Goal: Transaction & Acquisition: Download file/media

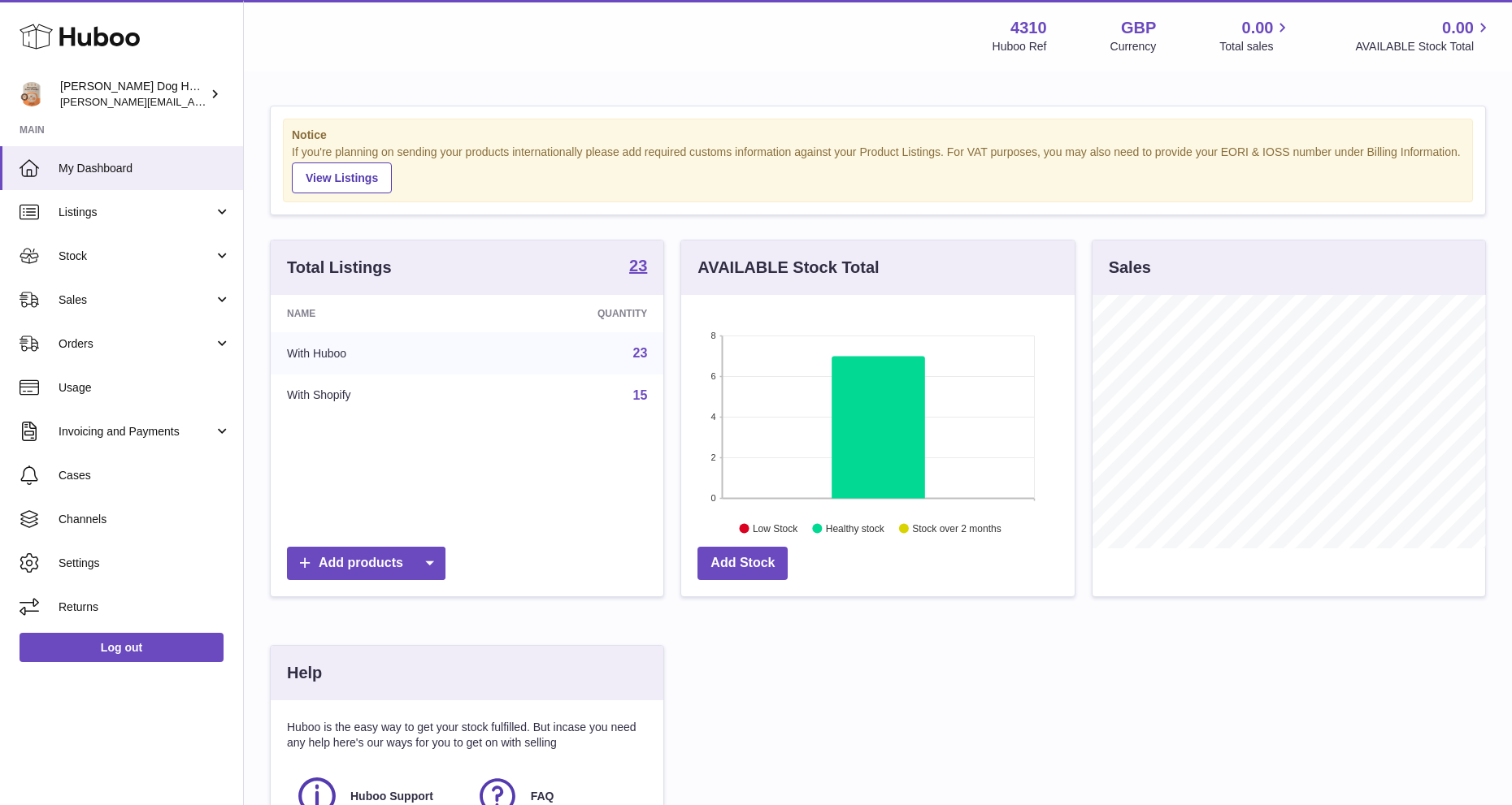
scroll to position [253, 393]
click at [86, 422] on link "Invoicing and Payments" at bounding box center [122, 431] width 243 height 44
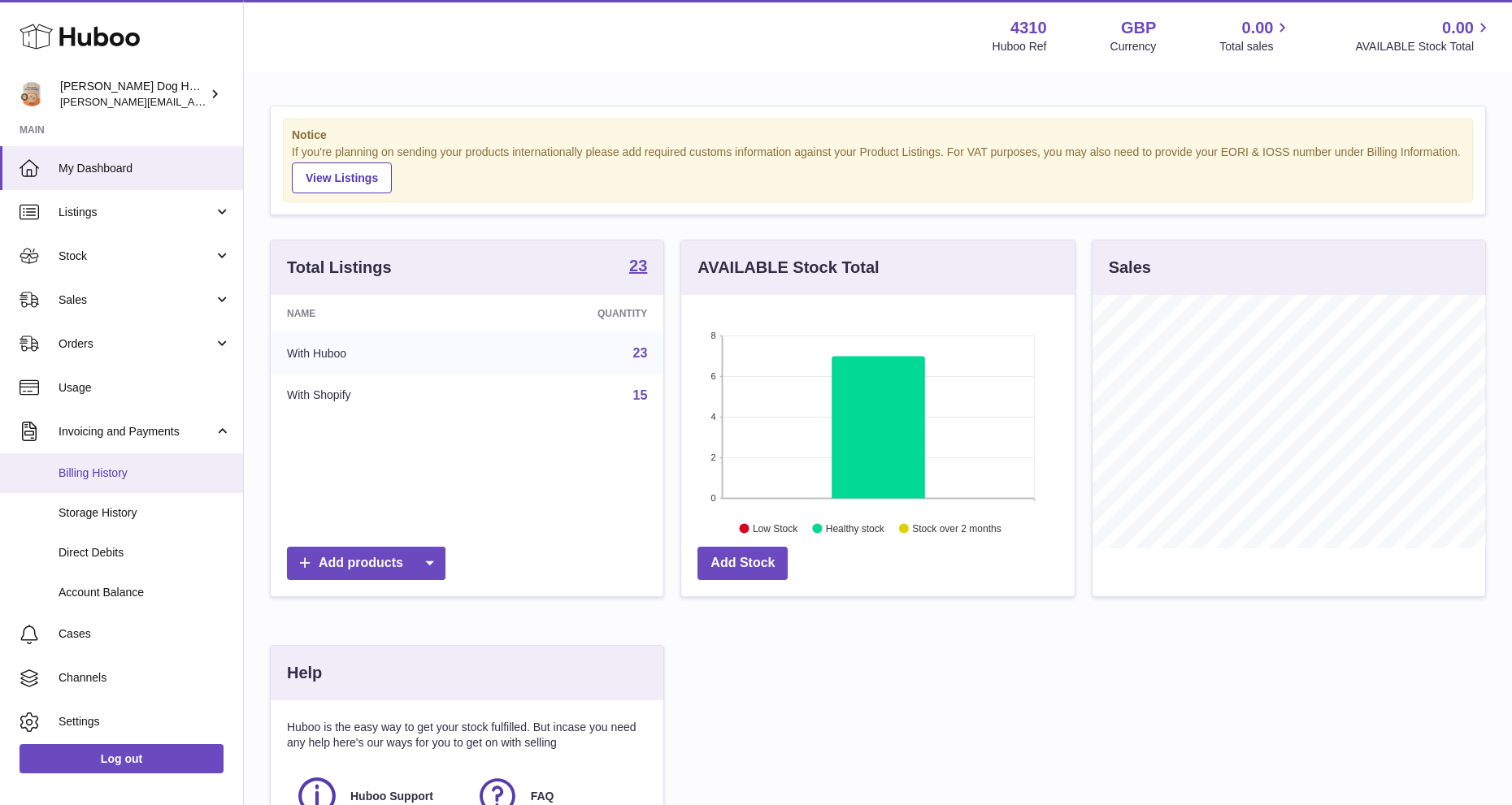
click at [96, 463] on link "Billing History" at bounding box center [122, 473] width 243 height 39
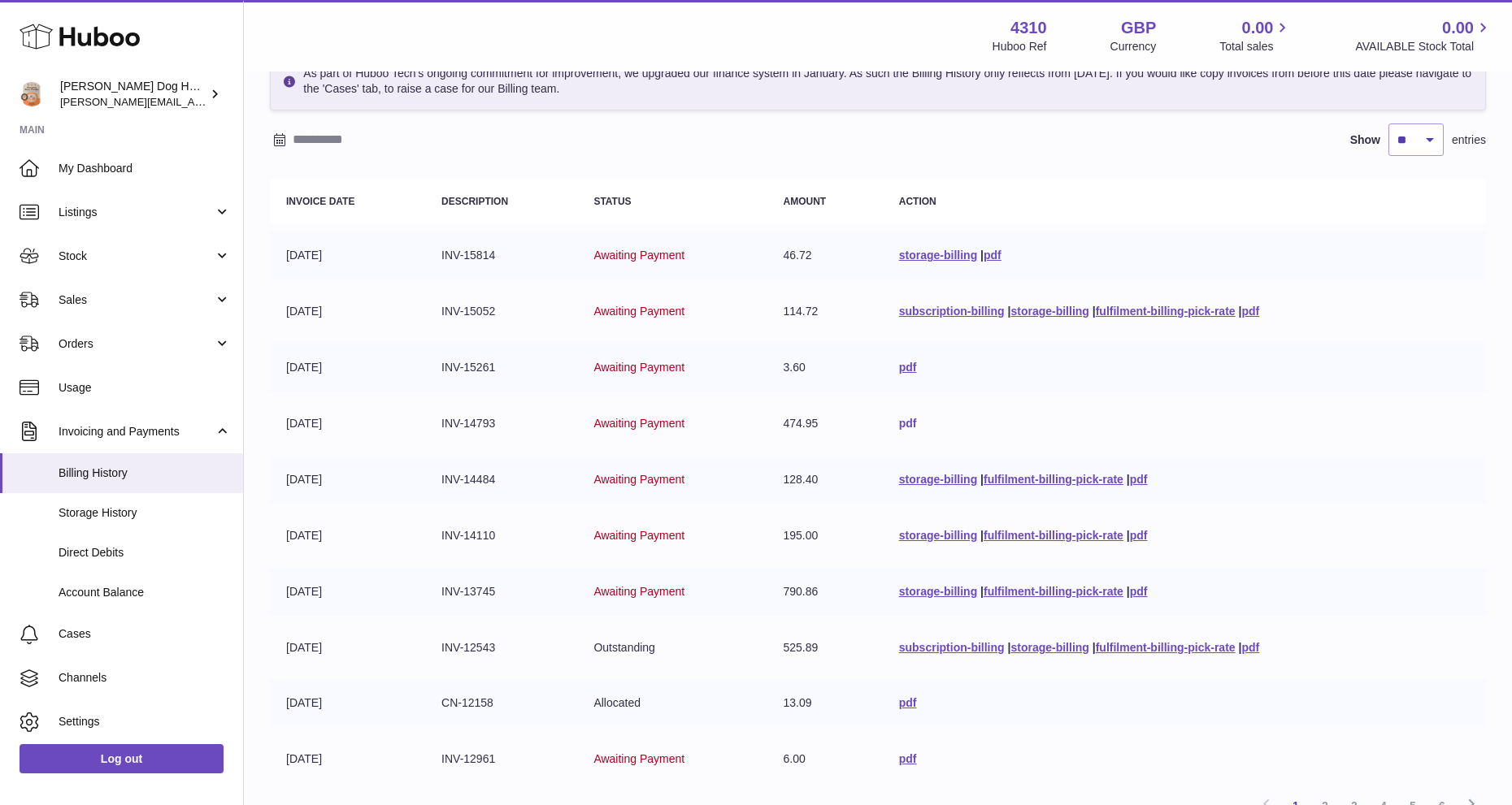
scroll to position [252, 0]
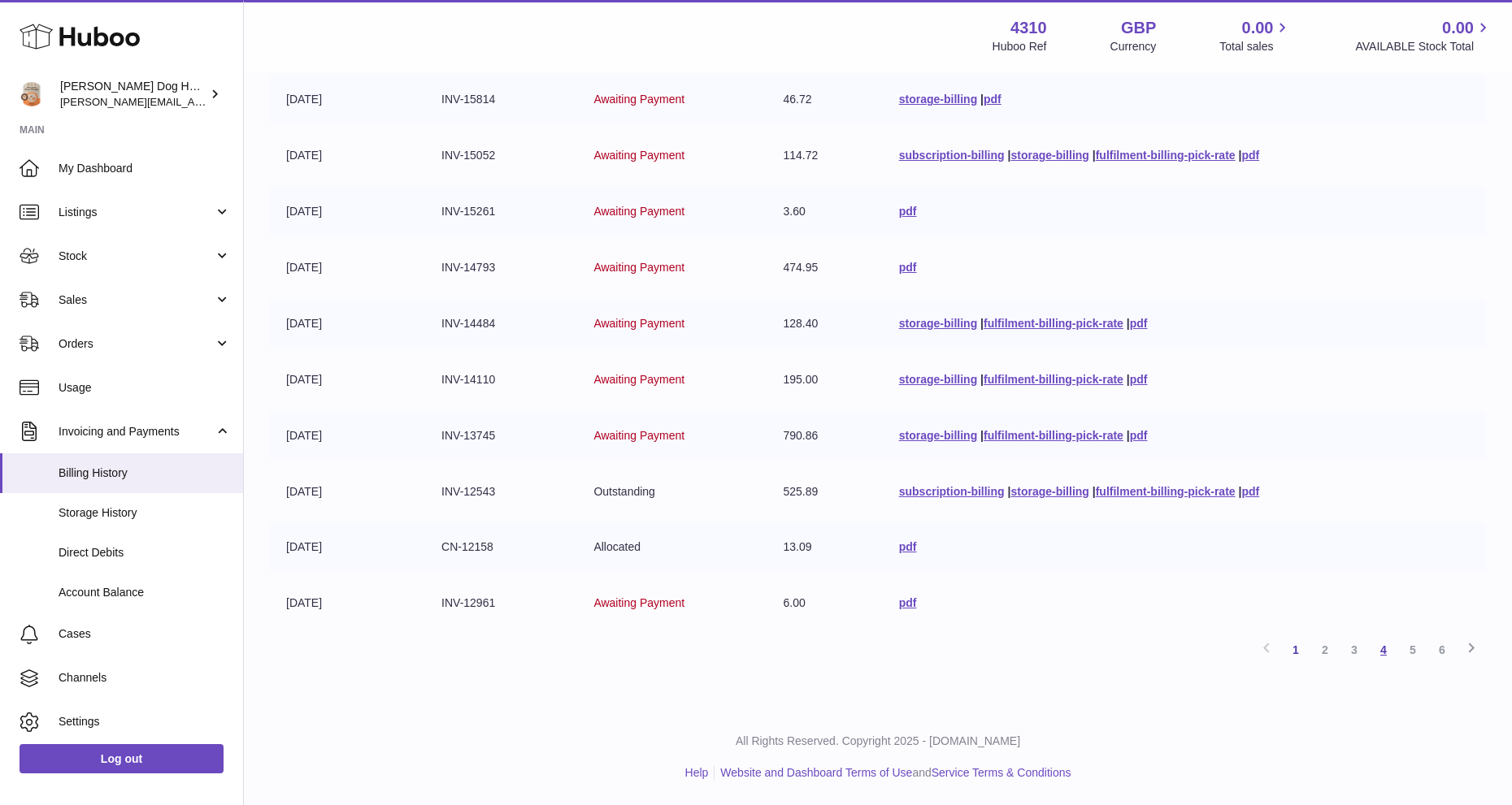
click at [1376, 642] on link "4" at bounding box center [1384, 650] width 29 height 29
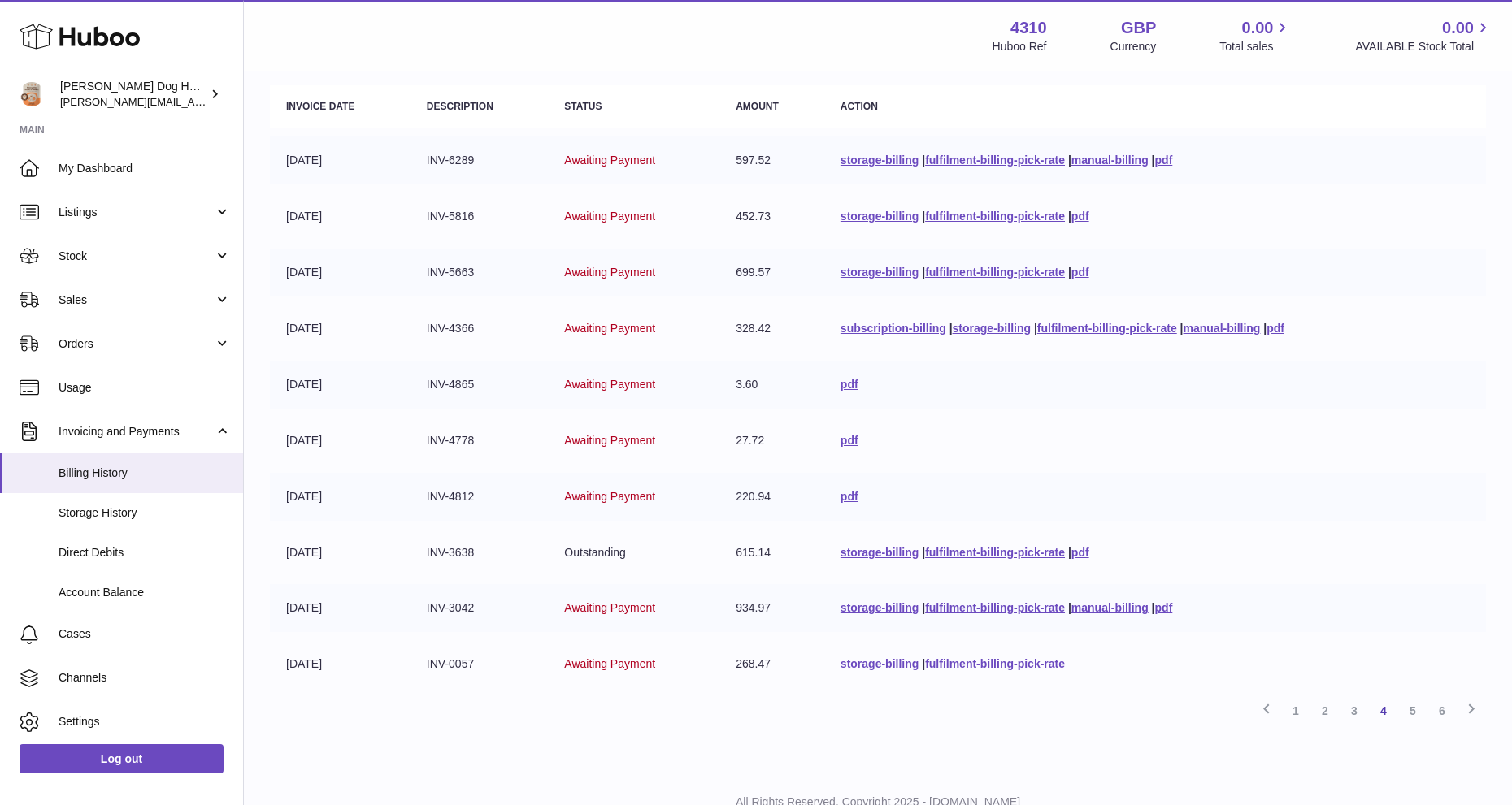
scroll to position [203, 0]
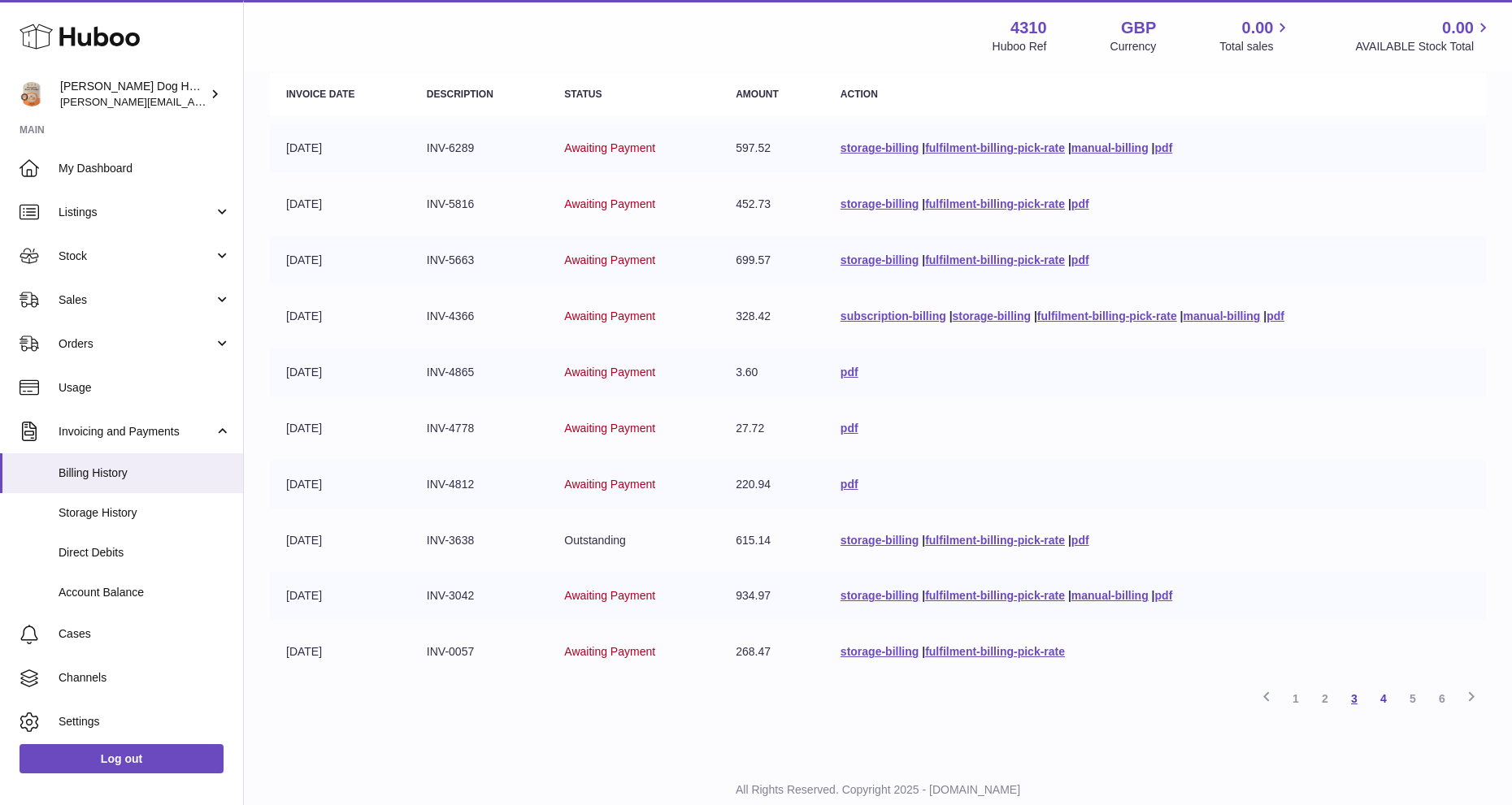
click at [1360, 697] on link "3" at bounding box center [1354, 699] width 29 height 29
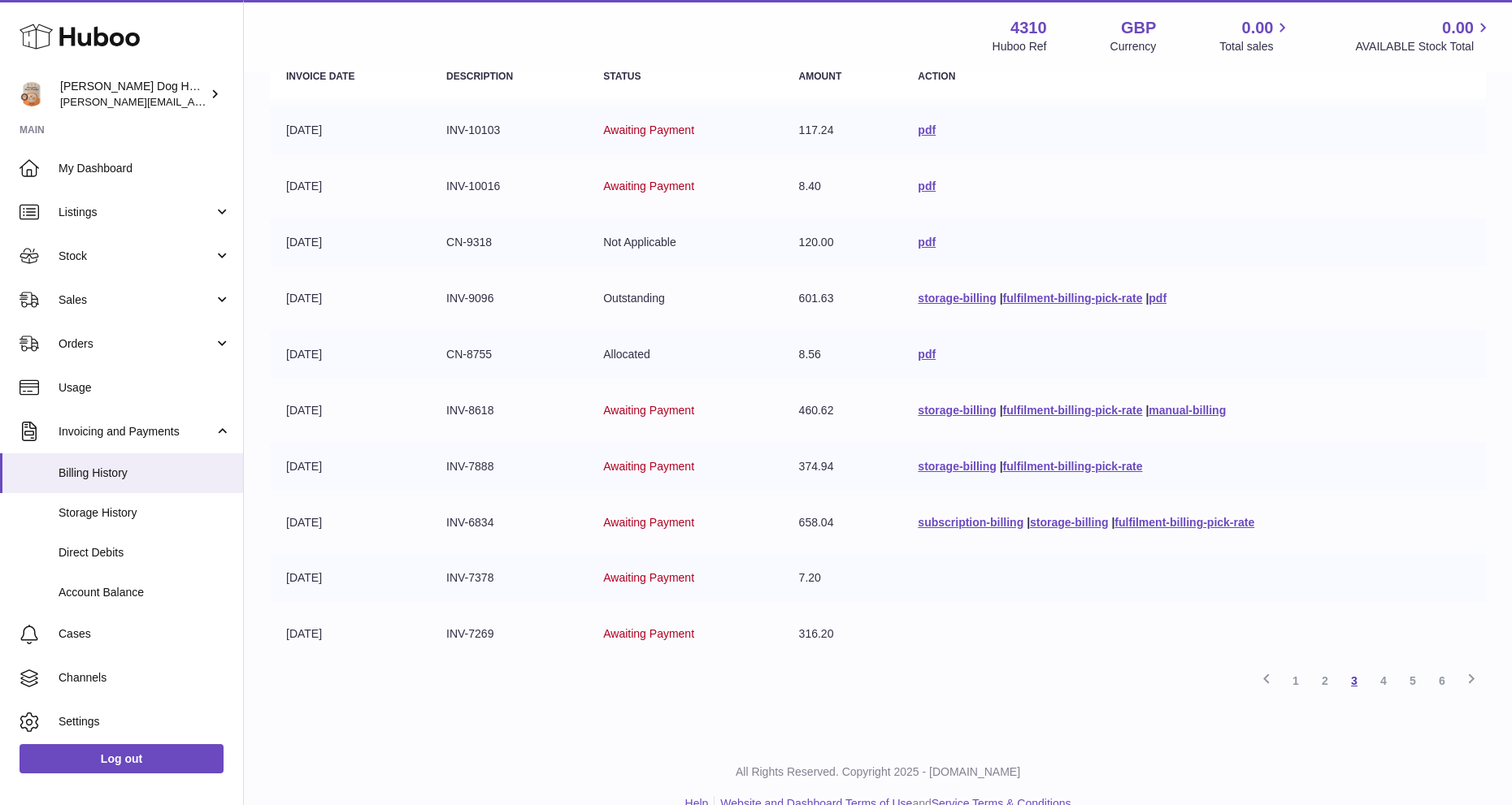
scroll to position [252, 0]
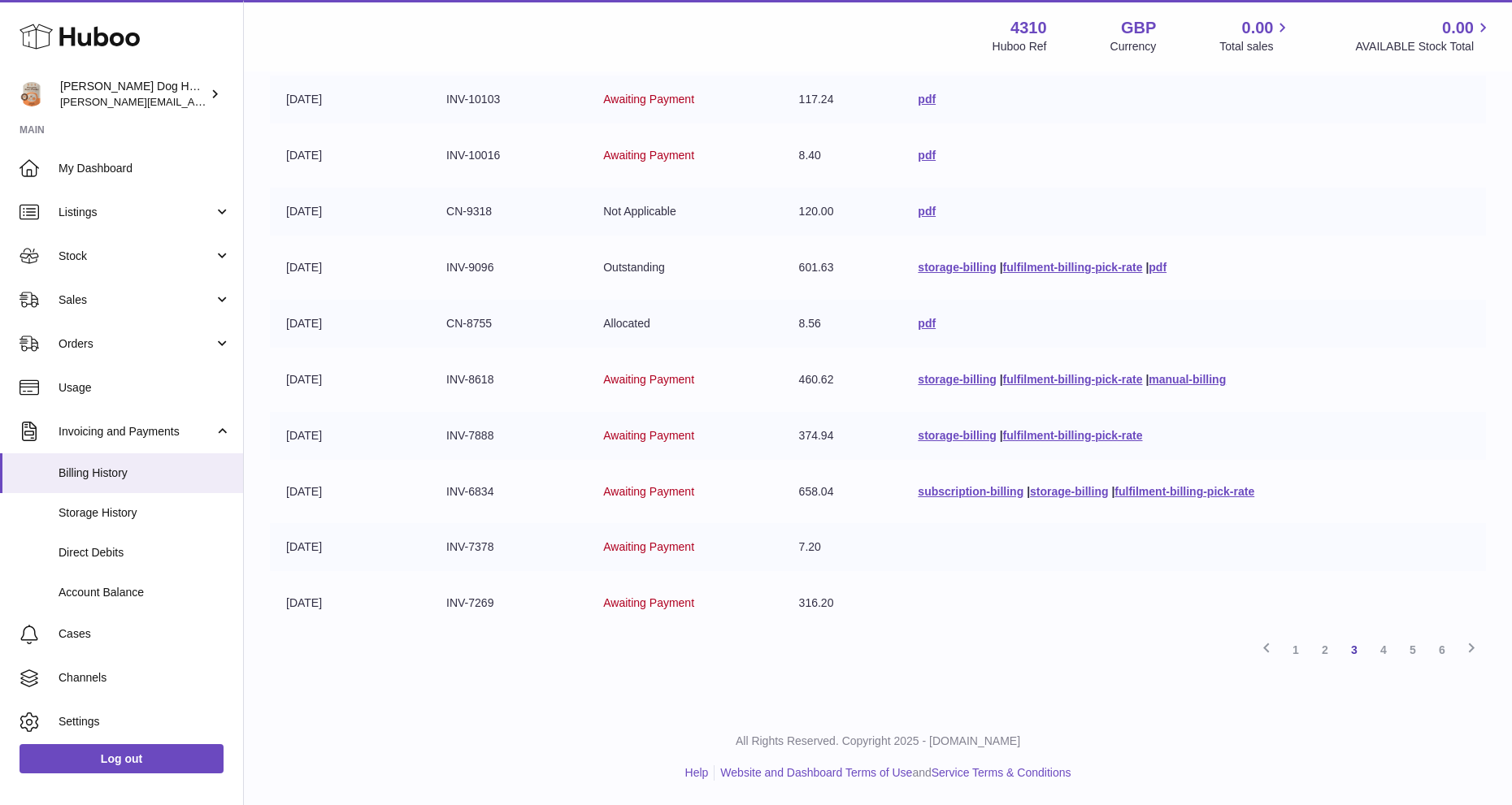
click at [823, 608] on td "316.20" at bounding box center [842, 604] width 119 height 48
click at [1375, 652] on link "4" at bounding box center [1384, 650] width 29 height 29
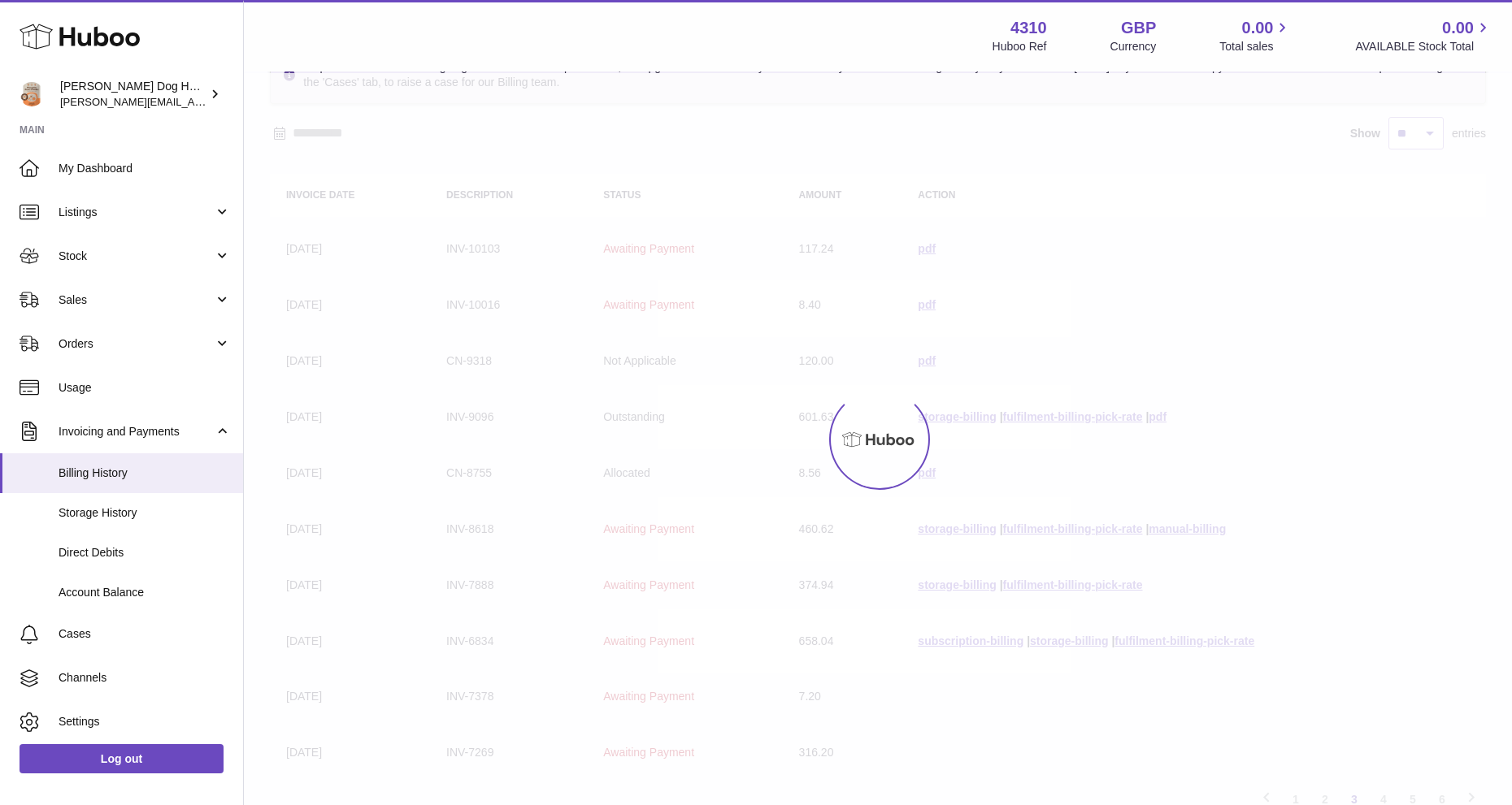
scroll to position [73, 0]
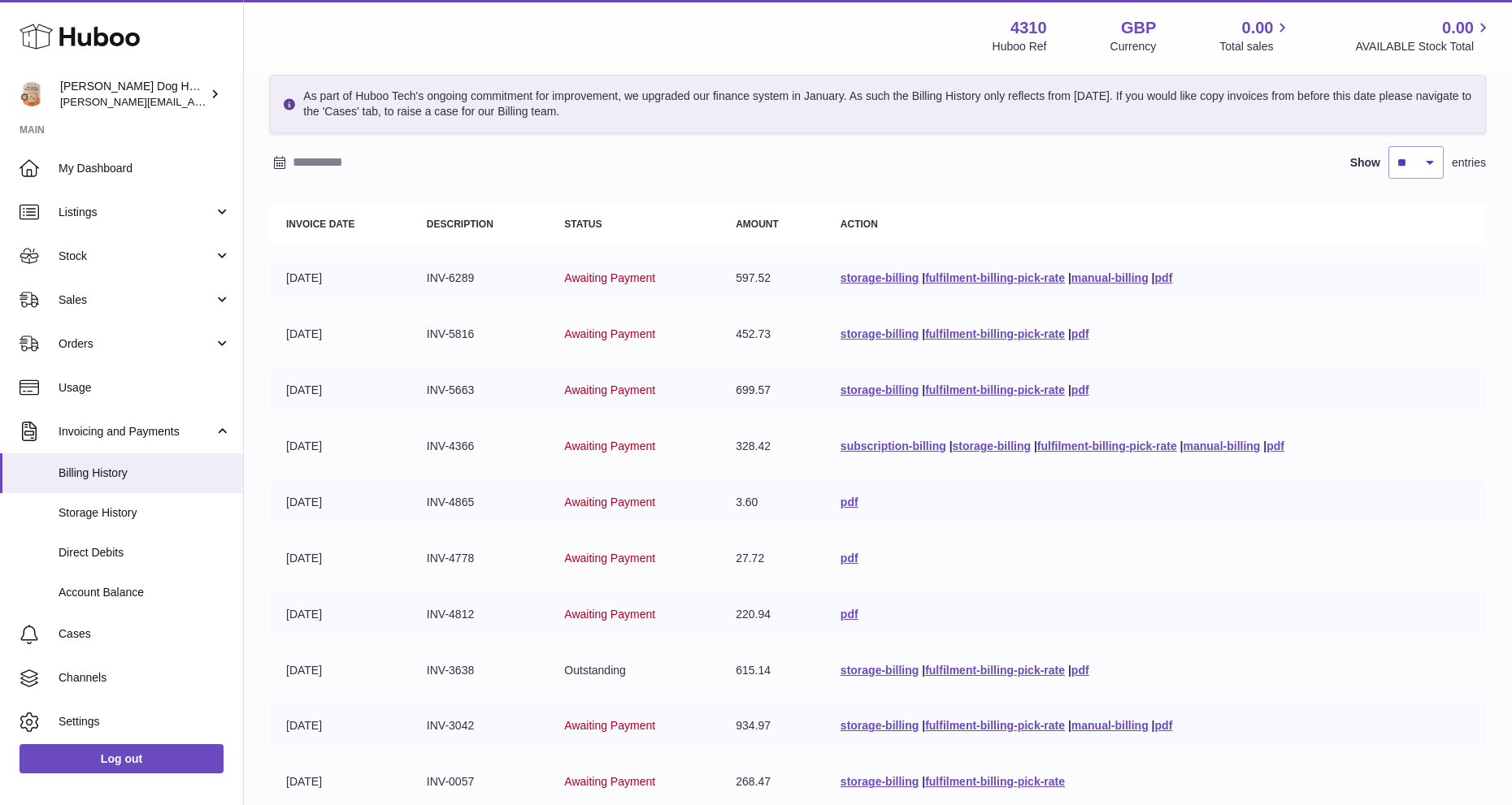
click at [741, 281] on td "597.52" at bounding box center [772, 278] width 105 height 48
click at [755, 330] on td "452.73" at bounding box center [772, 334] width 105 height 48
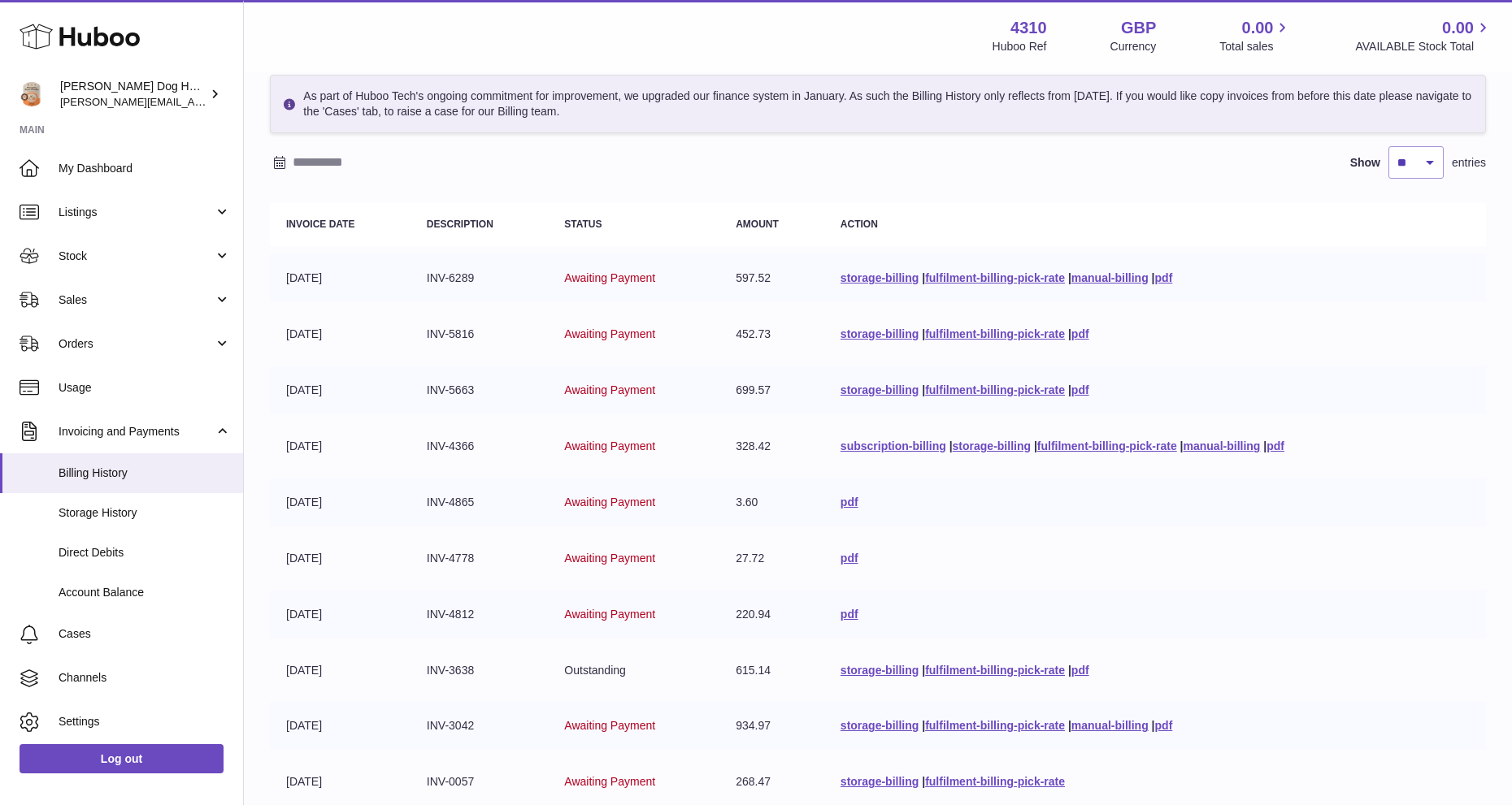
click at [755, 330] on td "452.73" at bounding box center [772, 334] width 105 height 48
click at [735, 389] on td "699.57" at bounding box center [772, 391] width 105 height 48
click at [740, 444] on td "328.42" at bounding box center [772, 446] width 105 height 48
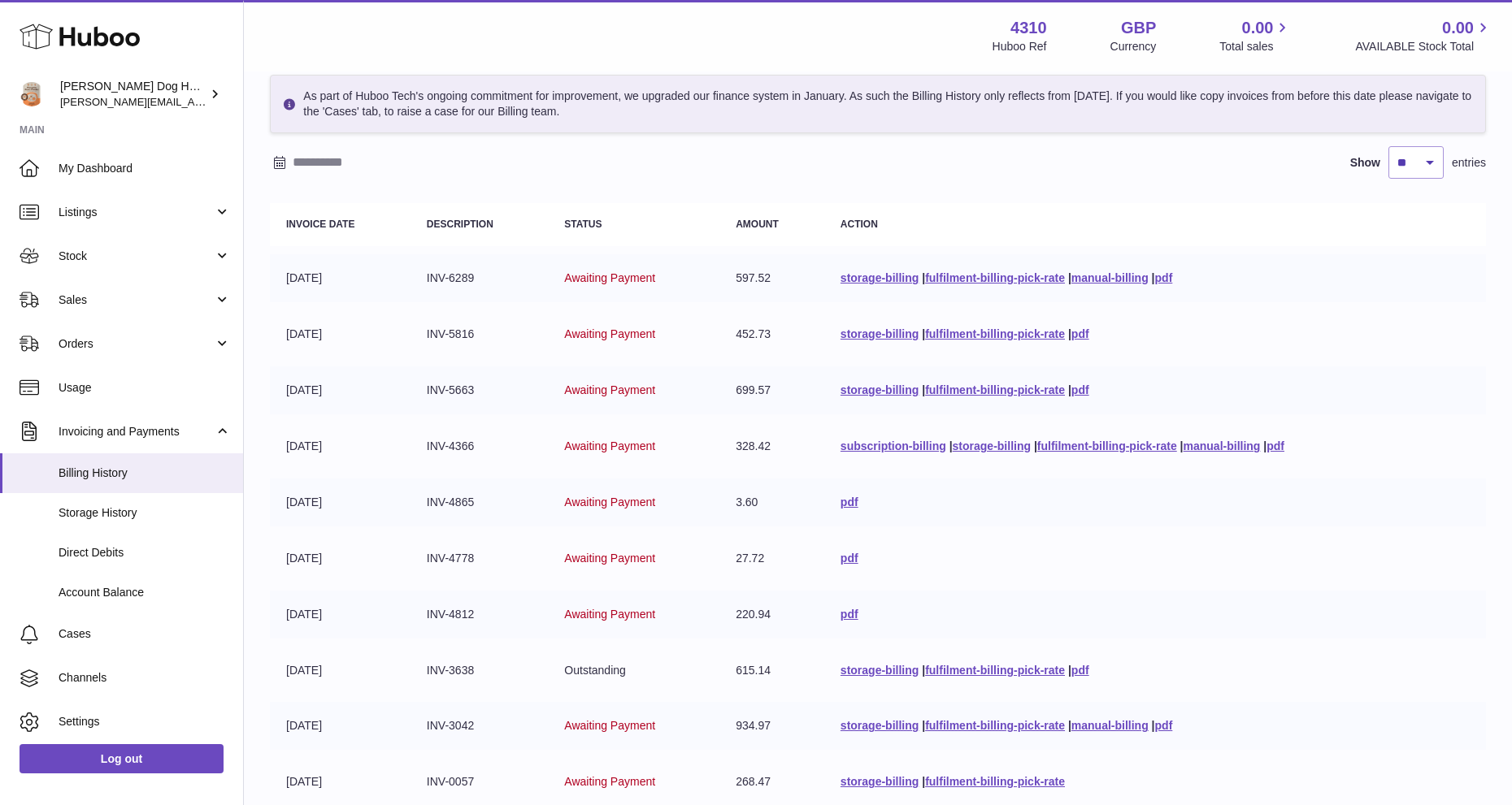
click at [740, 444] on td "328.42" at bounding box center [772, 446] width 105 height 48
click at [788, 462] on td "328.42" at bounding box center [772, 446] width 105 height 48
drag, startPoint x: 788, startPoint y: 462, endPoint x: 554, endPoint y: 245, distance: 319.1
click at [559, 247] on table "Invoice Date Description Status Amount Action 27-05-2025 INV-6289 Awaiting Paym…" at bounding box center [877, 504] width 1216 height 619
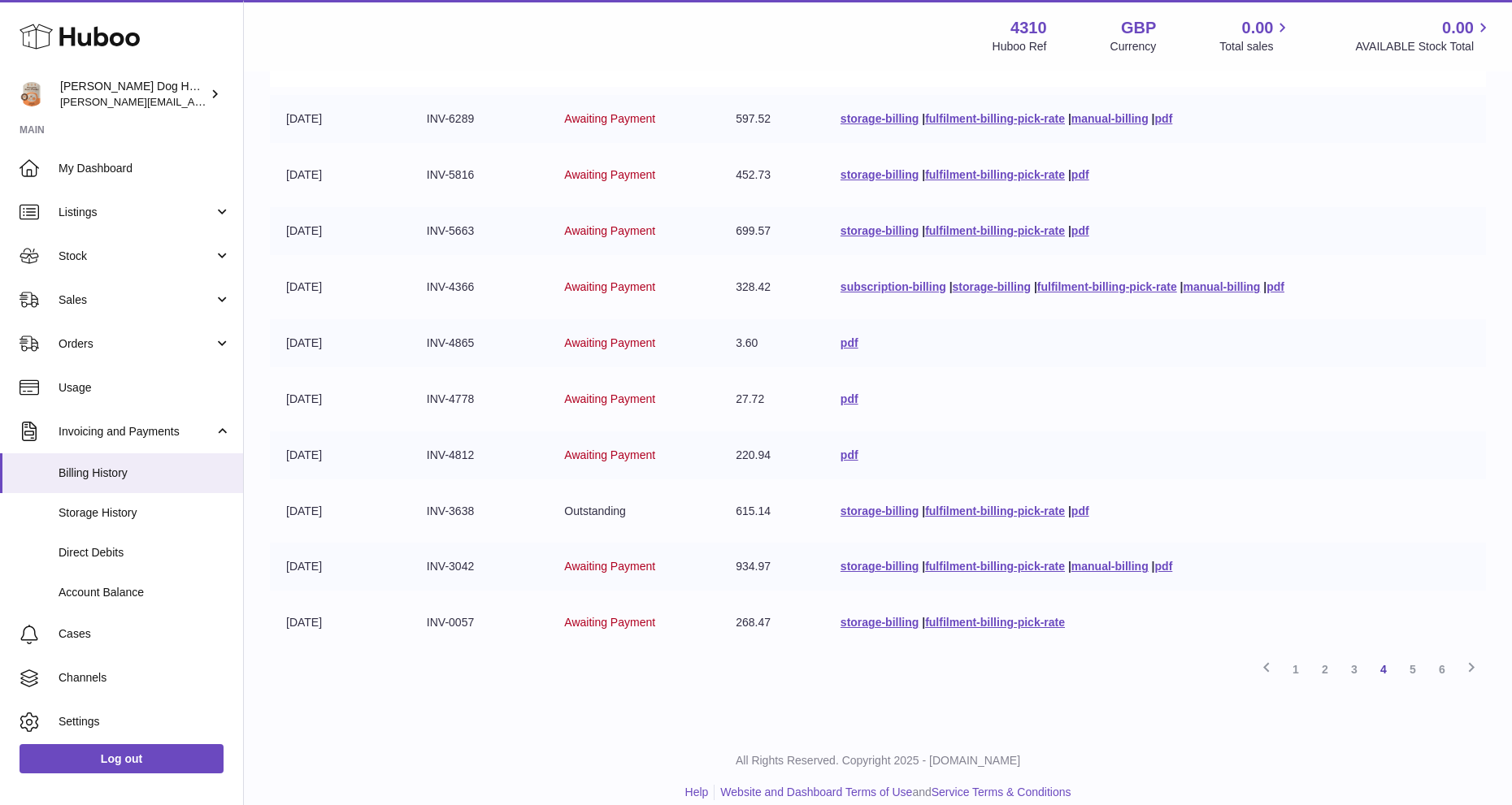
scroll to position [224, 0]
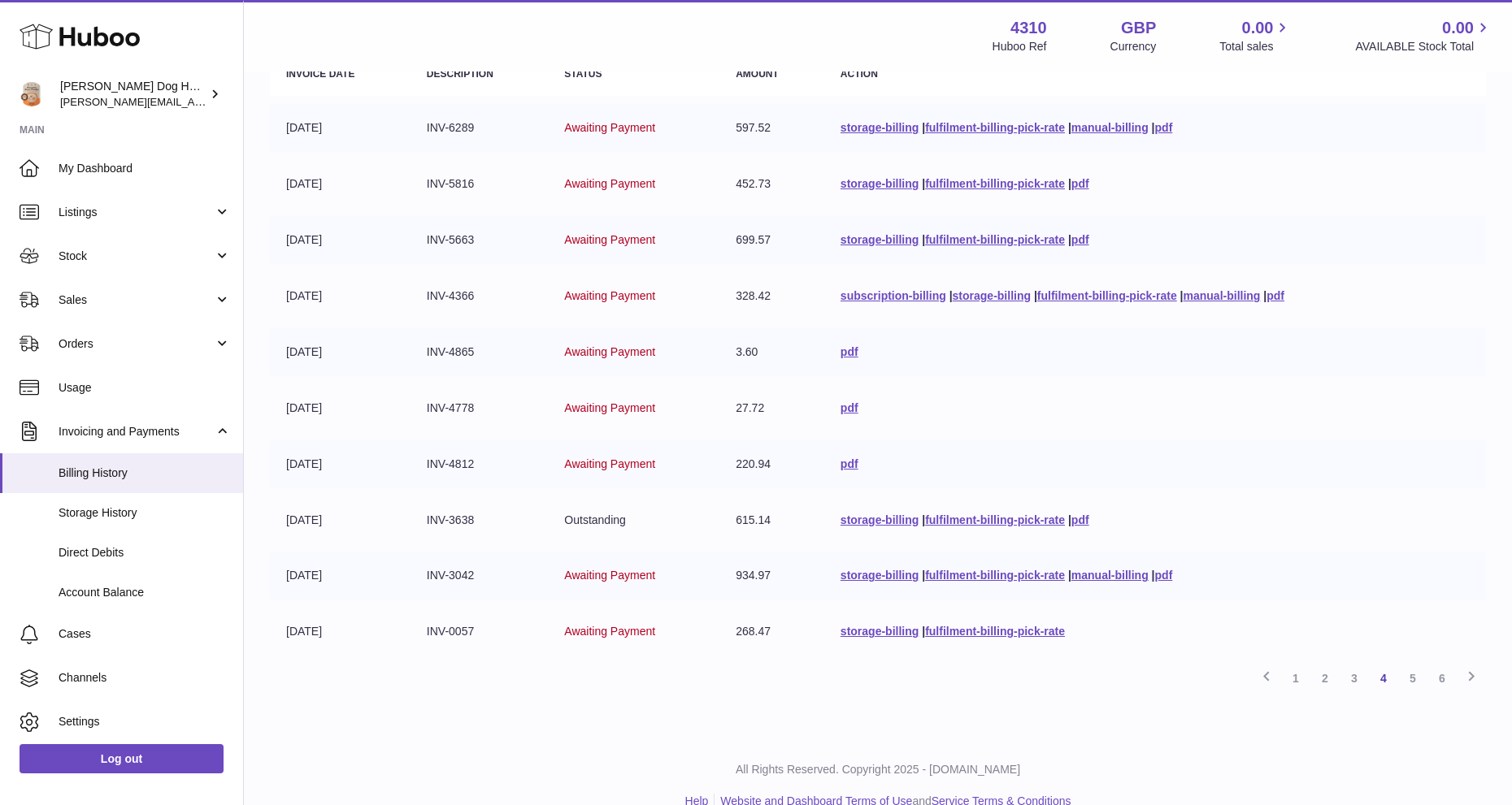
click at [1170, 488] on table "Invoice Date Description Status Amount Action 27-05-2025 INV-6289 Awaiting Paym…" at bounding box center [877, 354] width 1216 height 619
click at [1276, 295] on link "pdf" at bounding box center [1275, 295] width 18 height 13
click at [965, 292] on link "storage-billing" at bounding box center [991, 295] width 78 height 13
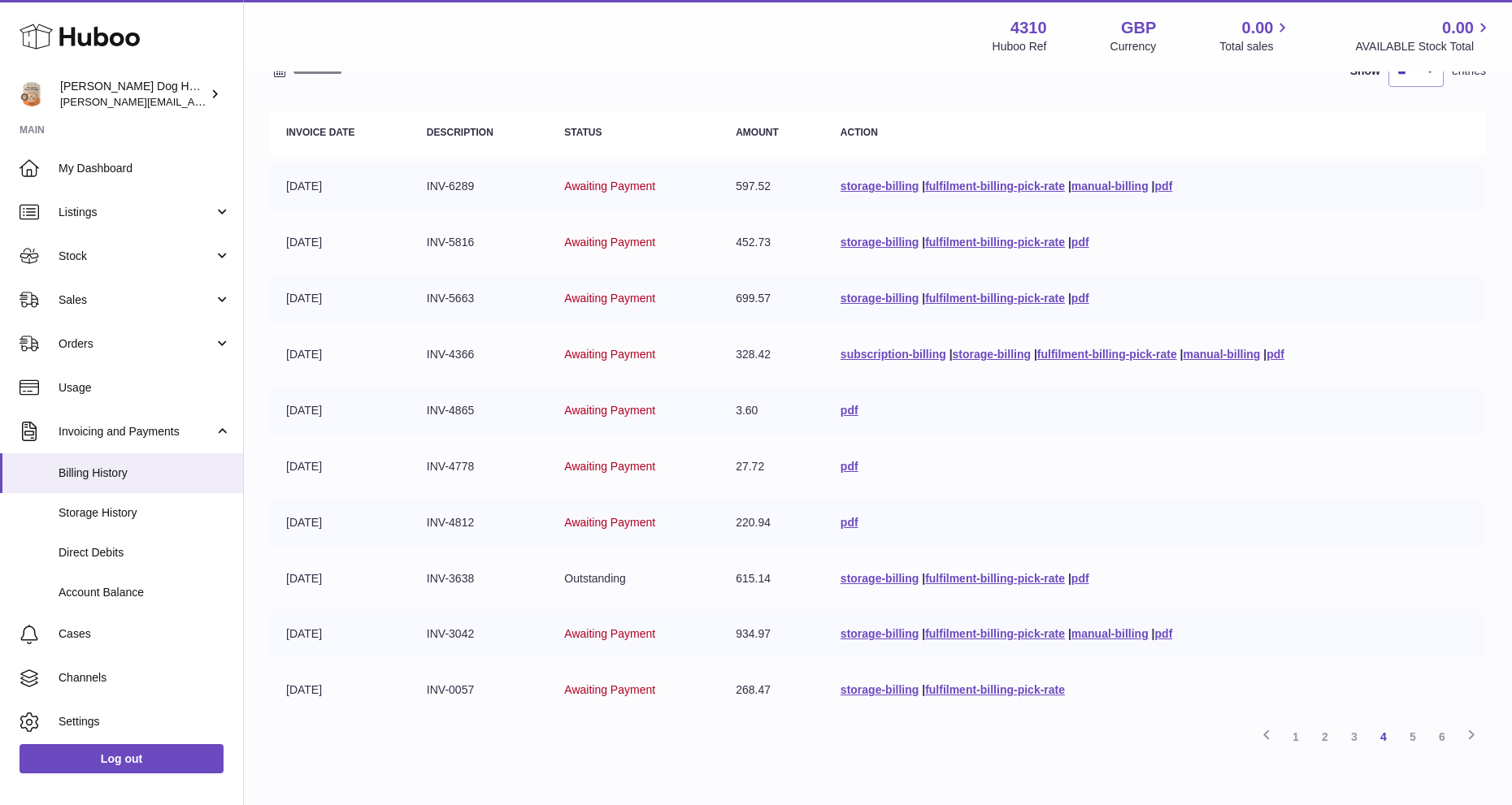
scroll to position [119, 0]
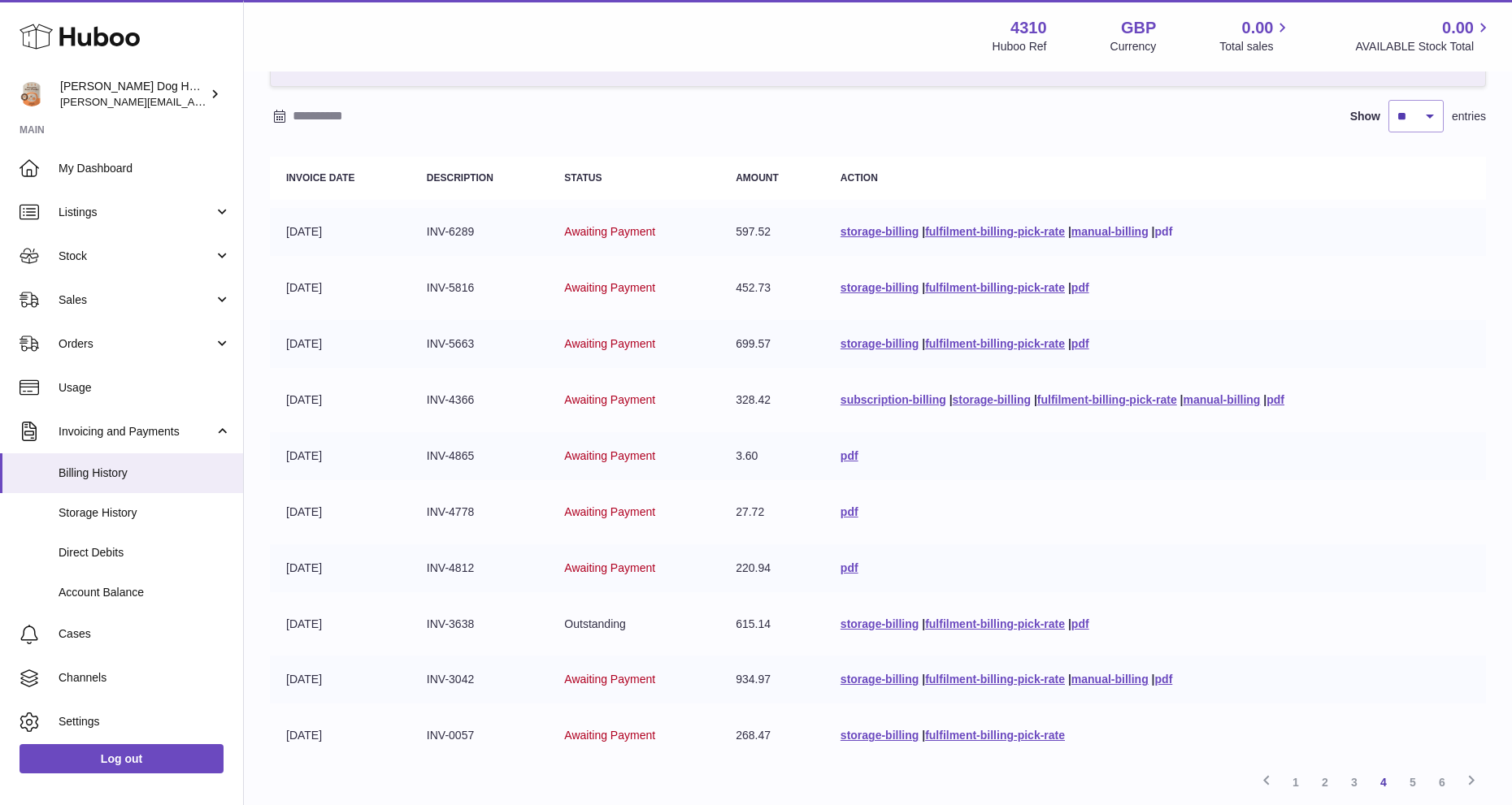
click at [1164, 236] on link "pdf" at bounding box center [1163, 231] width 18 height 13
